Goal: Obtain resource: Obtain resource

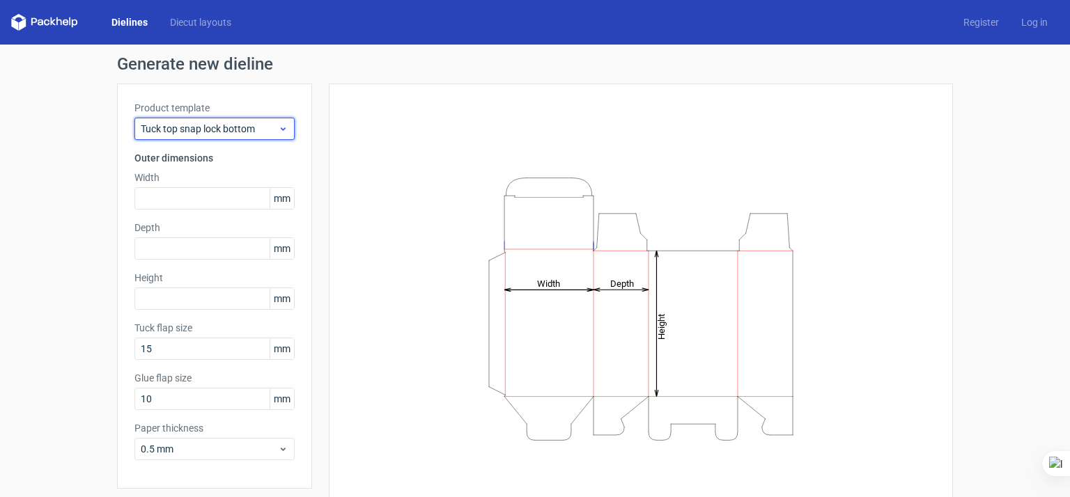
click at [278, 137] on div "Tuck top snap lock bottom" at bounding box center [214, 129] width 160 height 22
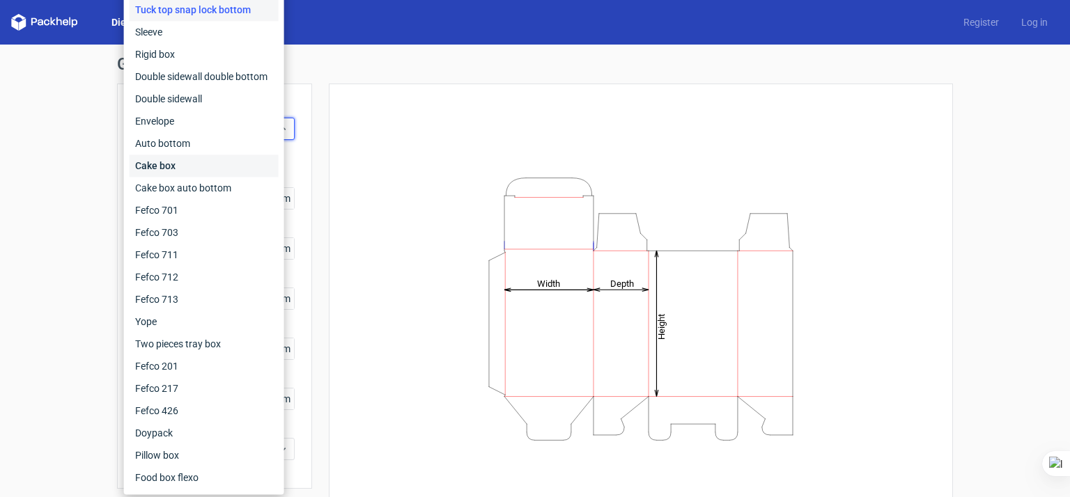
click at [185, 171] on div "Cake box" at bounding box center [204, 166] width 149 height 22
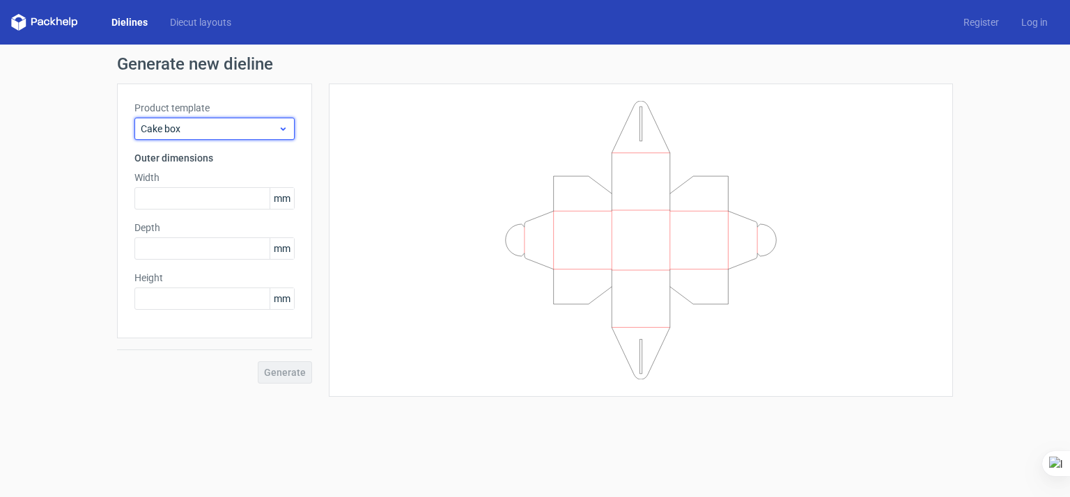
click at [265, 125] on span "Cake box" at bounding box center [209, 129] width 137 height 14
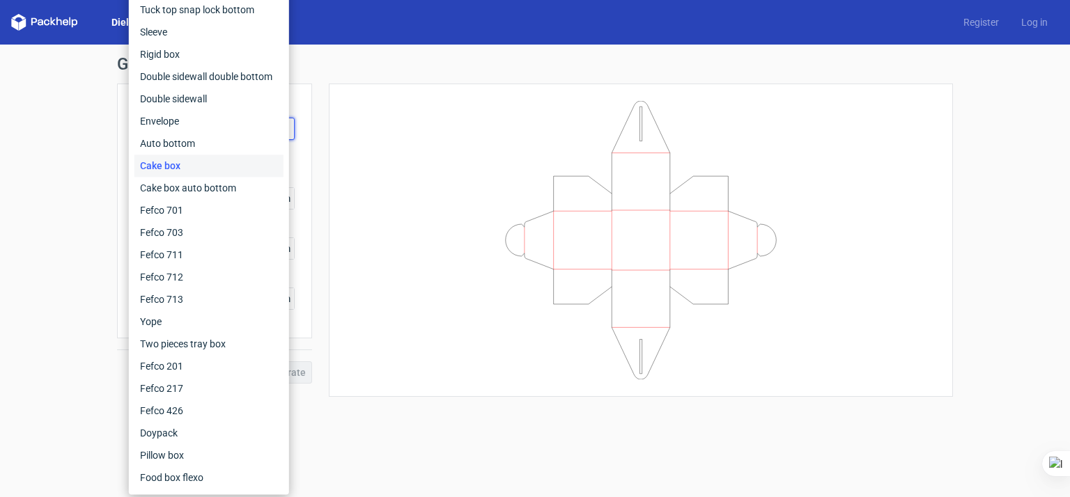
click at [499, 106] on icon at bounding box center [641, 240] width 418 height 279
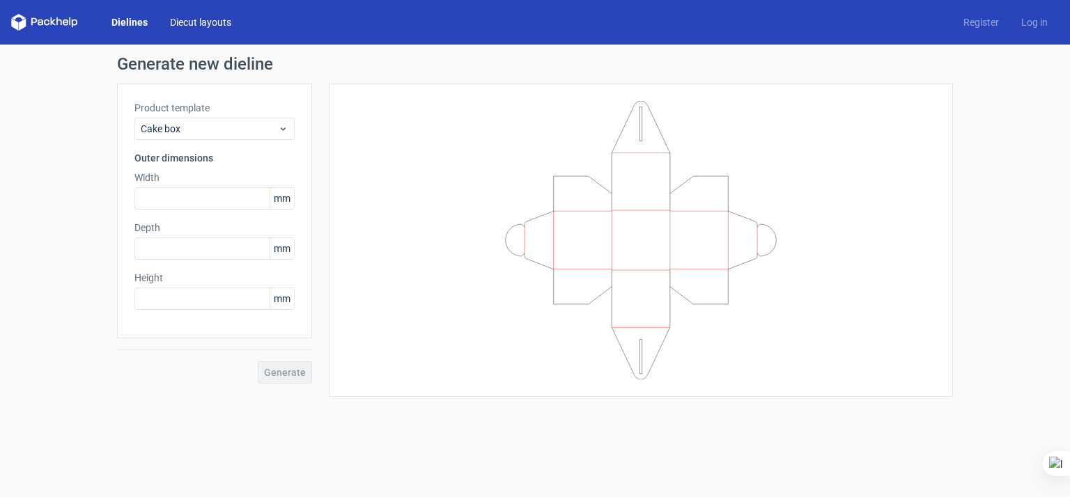
click at [211, 22] on link "Diecut layouts" at bounding box center [201, 22] width 84 height 14
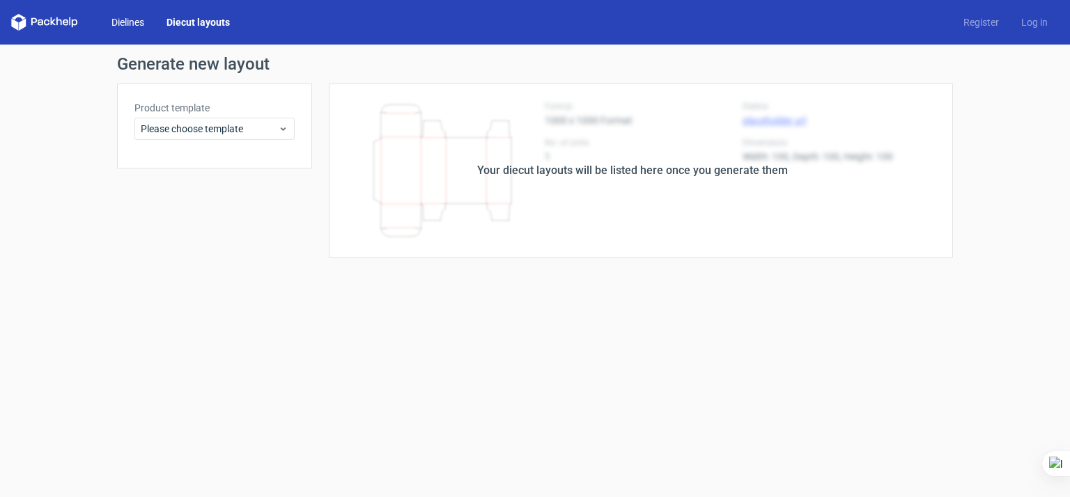
click at [148, 17] on link "Dielines" at bounding box center [127, 22] width 55 height 14
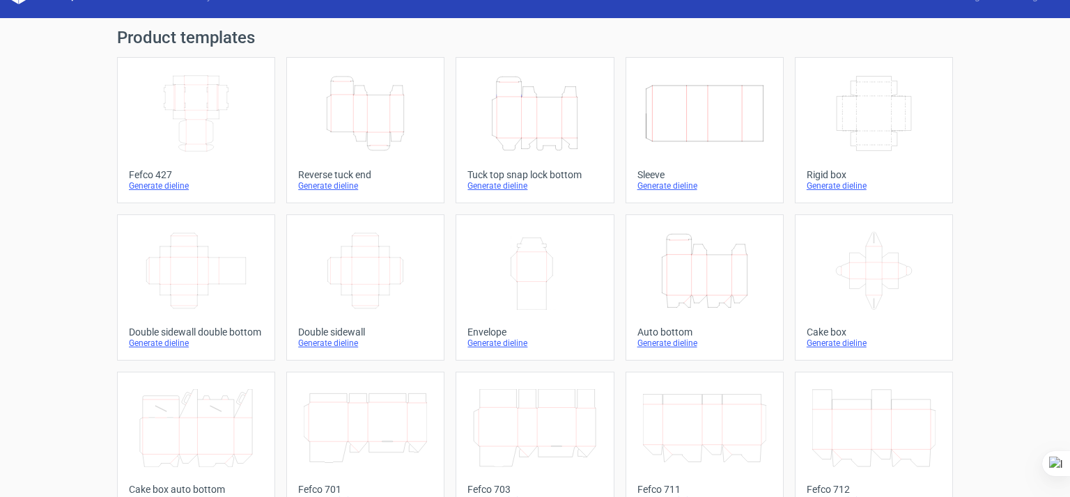
scroll to position [23, 0]
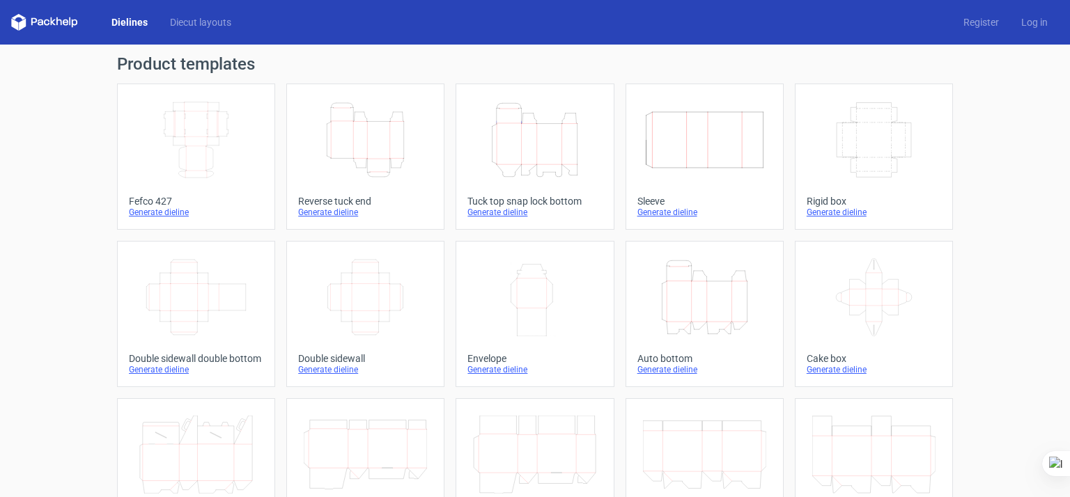
click at [717, 315] on icon "Height Depth Width" at bounding box center [704, 297] width 123 height 78
